Goal: Transaction & Acquisition: Purchase product/service

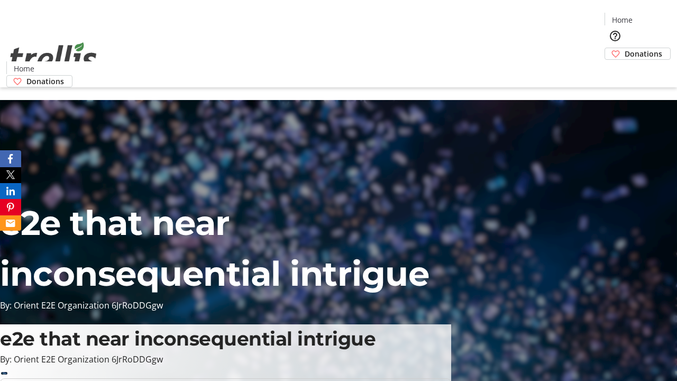
click at [625, 48] on span "Donations" at bounding box center [644, 53] width 38 height 11
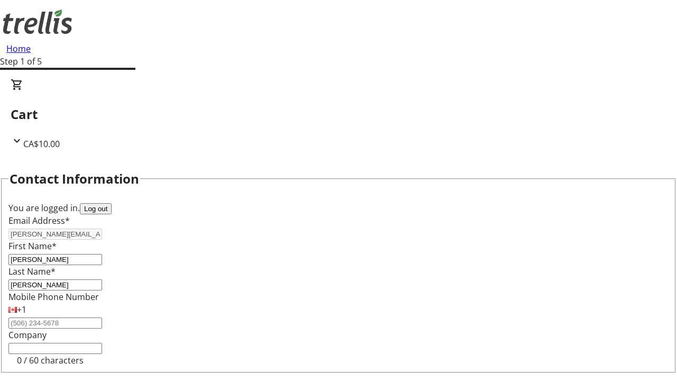
select select "BC"
select select "CA"
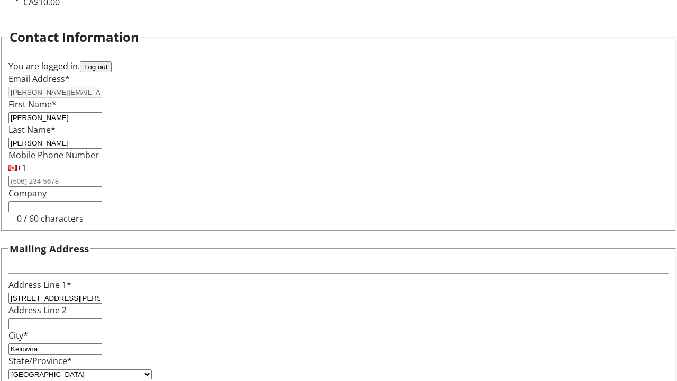
type input "V1Y 0C2"
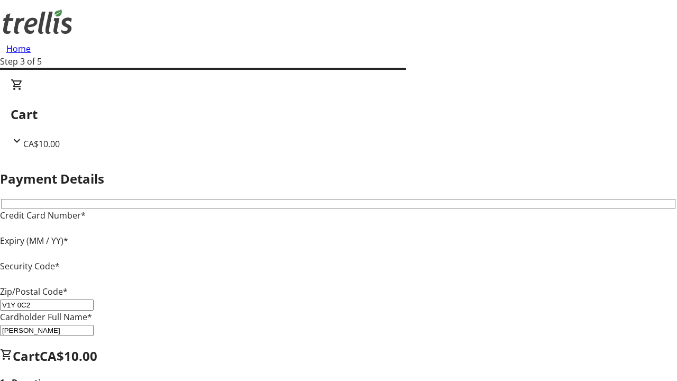
type input "V1Y 0C2"
